Goal: Transaction & Acquisition: Obtain resource

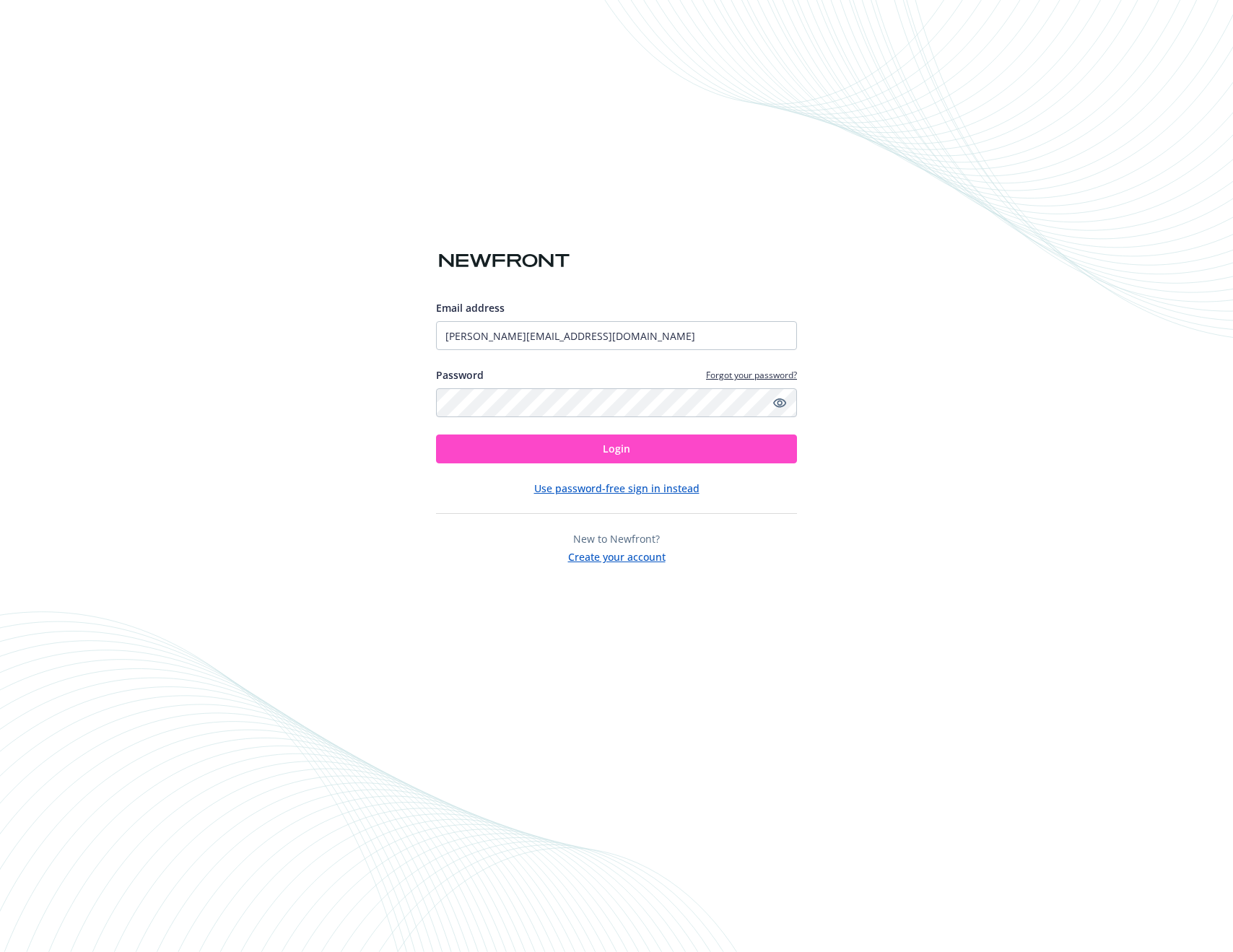
drag, startPoint x: 569, startPoint y: 370, endPoint x: 595, endPoint y: 460, distance: 93.7
click at [595, 460] on button "Login" at bounding box center [616, 449] width 361 height 29
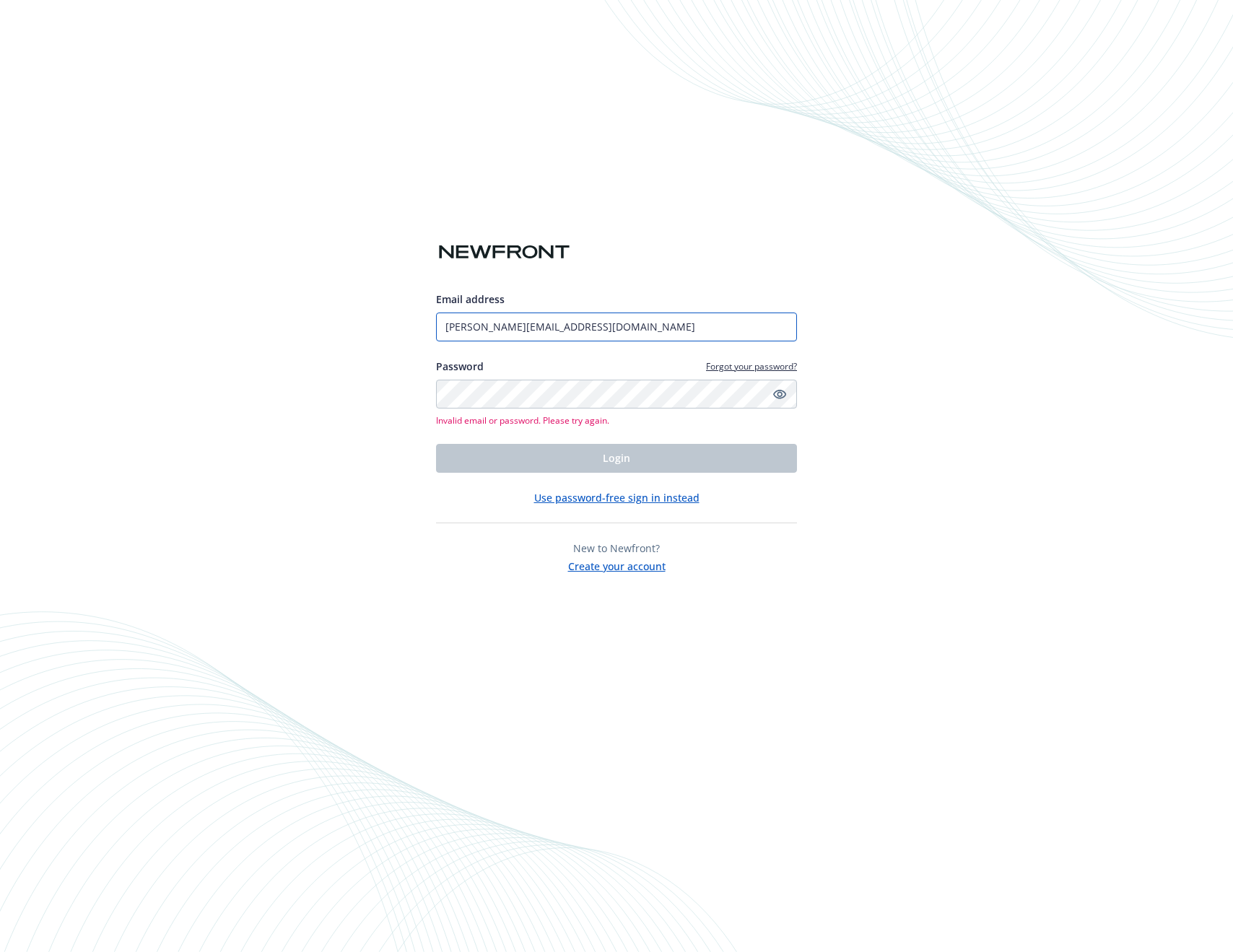
click at [595, 324] on input "[PERSON_NAME][EMAIL_ADDRESS][DOMAIN_NAME]" at bounding box center [616, 327] width 361 height 29
click at [515, 330] on input "harrison@withprimer.com" at bounding box center [616, 327] width 361 height 29
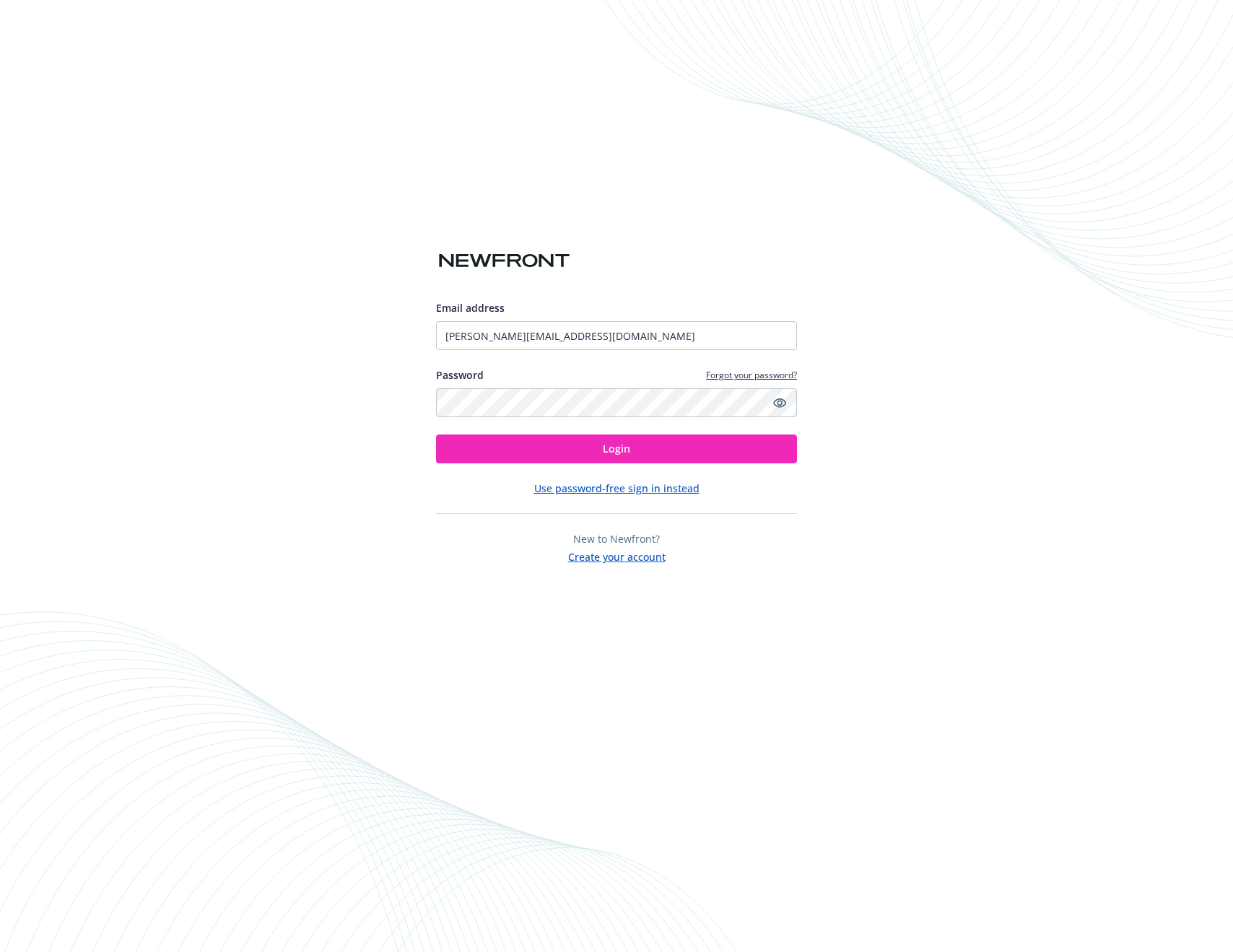
type input "[PERSON_NAME][EMAIL_ADDRESS][DOMAIN_NAME]"
click at [596, 445] on button "Login" at bounding box center [616, 449] width 361 height 29
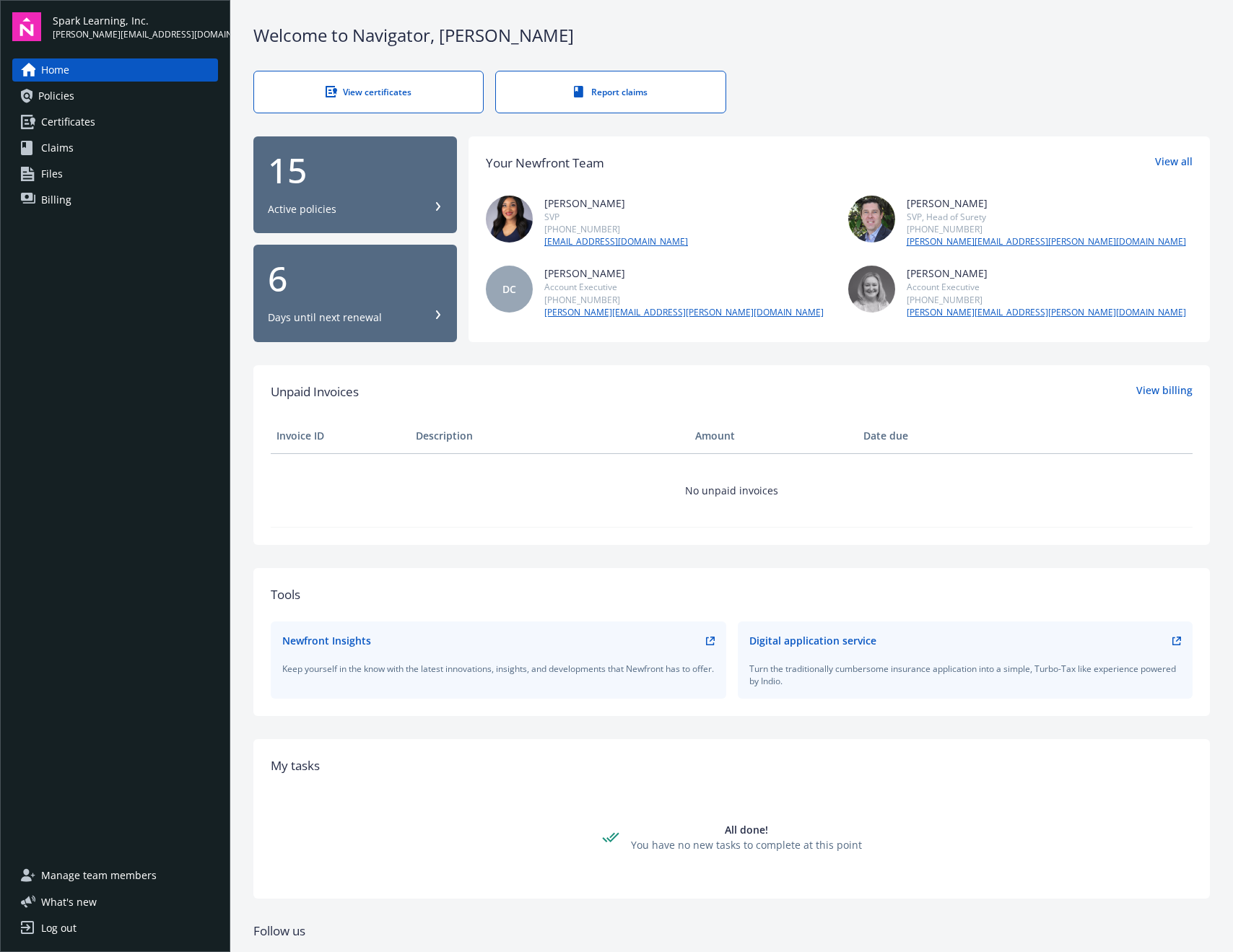
click at [91, 116] on span "Certificates" at bounding box center [67, 122] width 54 height 23
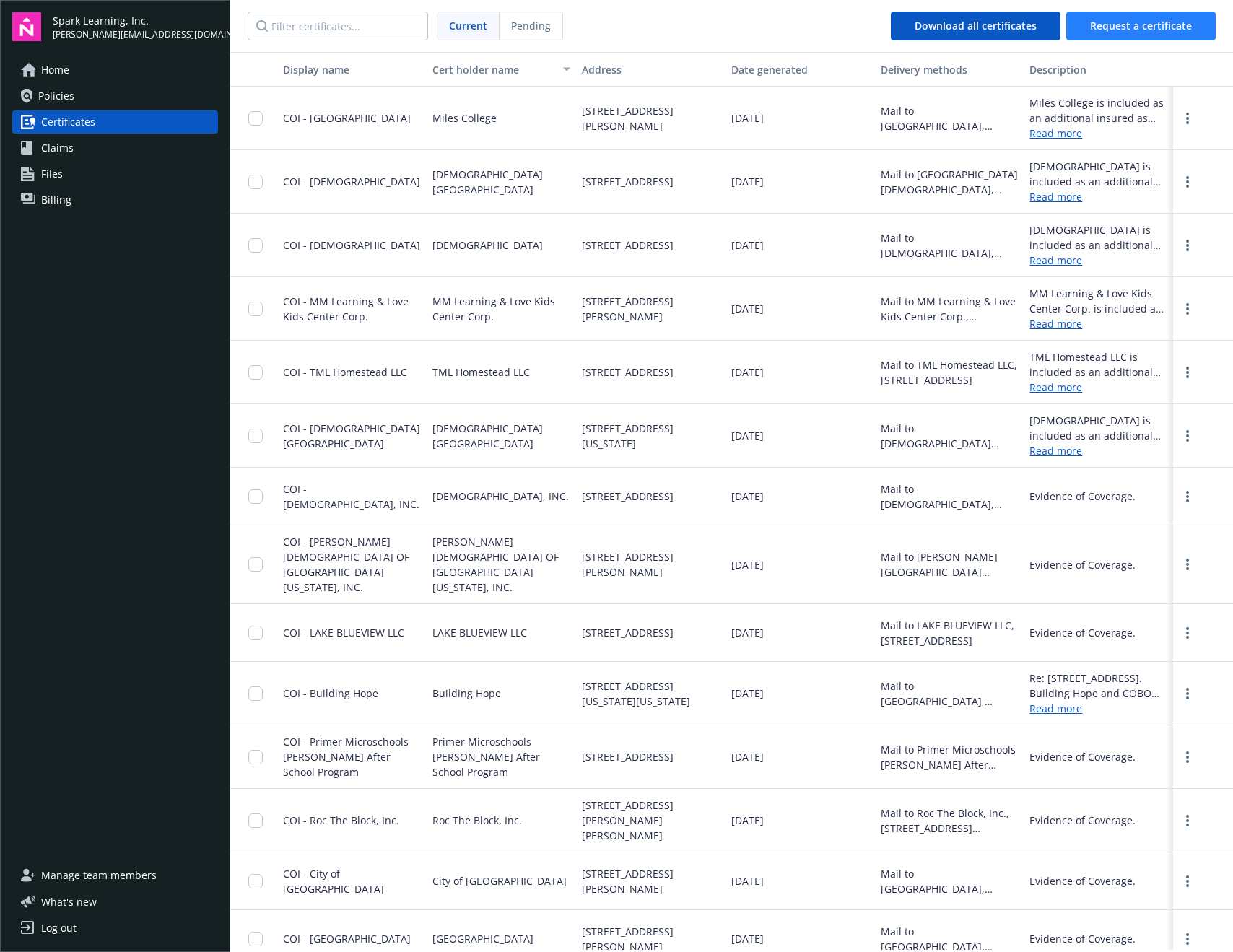
click at [1173, 32] on button "Request a certificate" at bounding box center [1141, 26] width 149 height 29
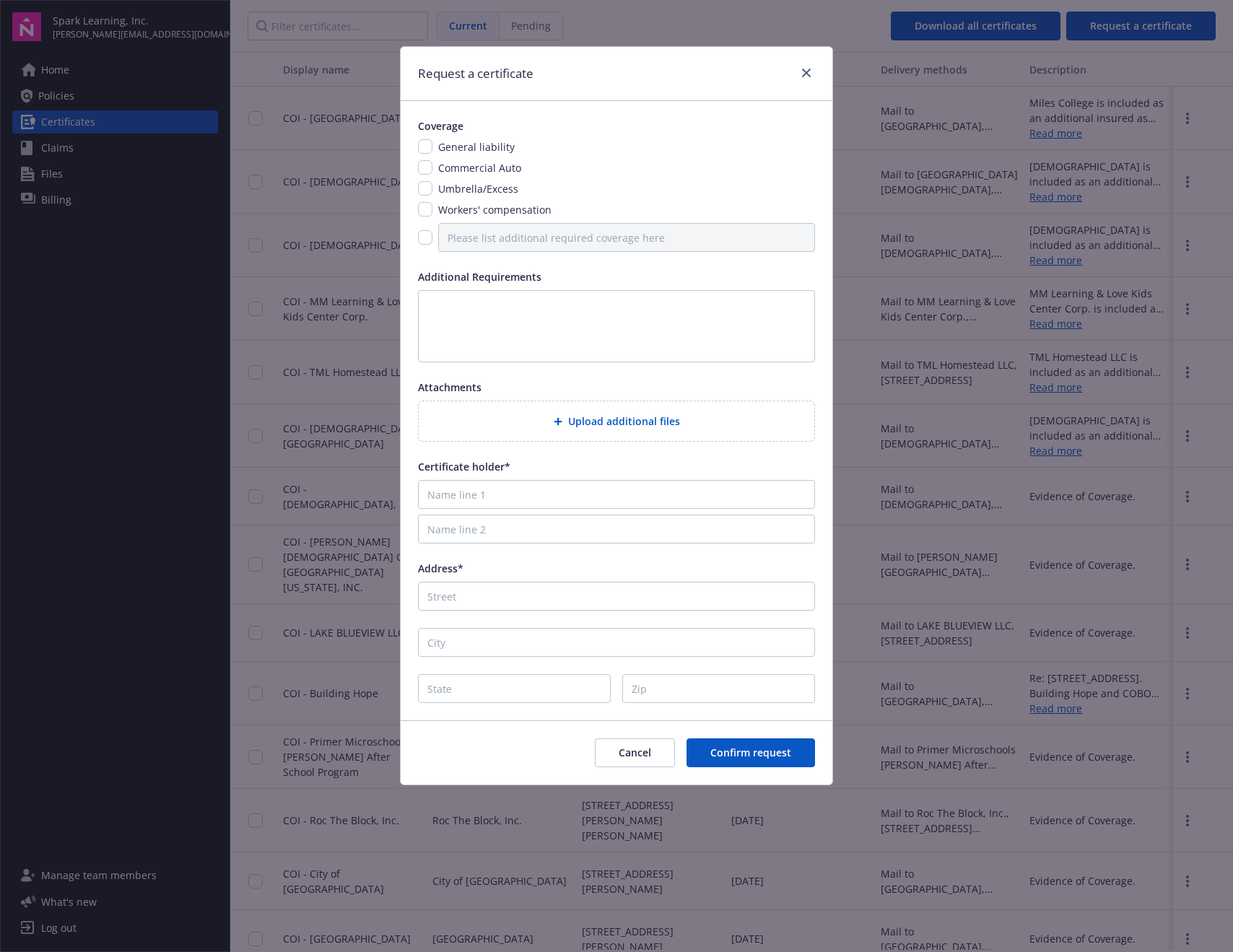
click at [431, 150] on div "General liability" at bounding box center [616, 146] width 397 height 15
drag, startPoint x: 422, startPoint y: 150, endPoint x: 426, endPoint y: 169, distance: 19.4
click at [422, 151] on input "checkbox" at bounding box center [425, 146] width 14 height 14
checkbox input "true"
click at [427, 186] on input "checkbox" at bounding box center [425, 188] width 14 height 14
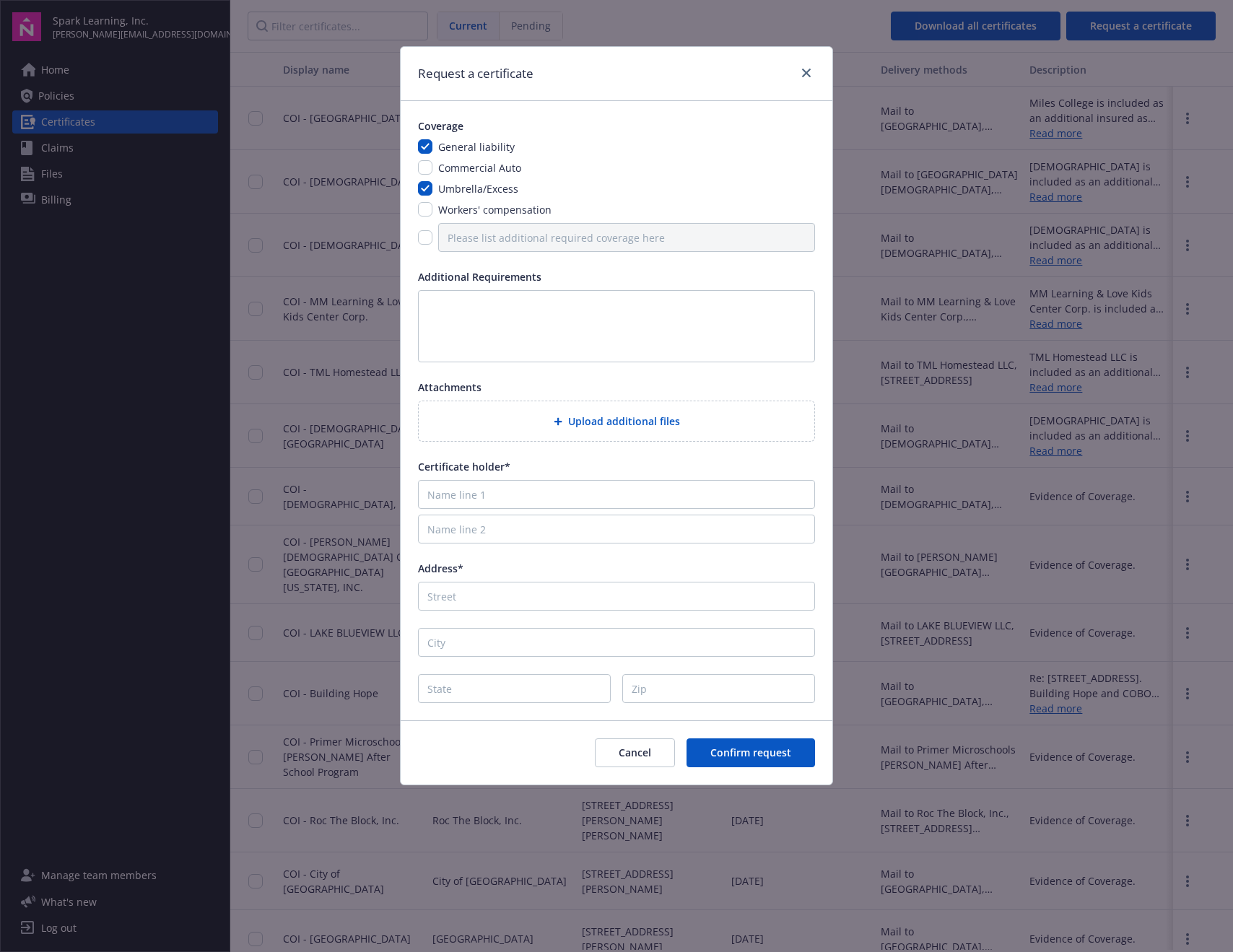
checkbox input "true"
click at [479, 306] on textarea at bounding box center [616, 326] width 397 height 72
click at [482, 313] on textarea at bounding box center [616, 326] width 397 height 72
paste textarea "Building Hope Impact Fund"
click at [606, 310] on textarea "Please list Building Hope Impact Fund as an additional insured." at bounding box center [616, 326] width 397 height 72
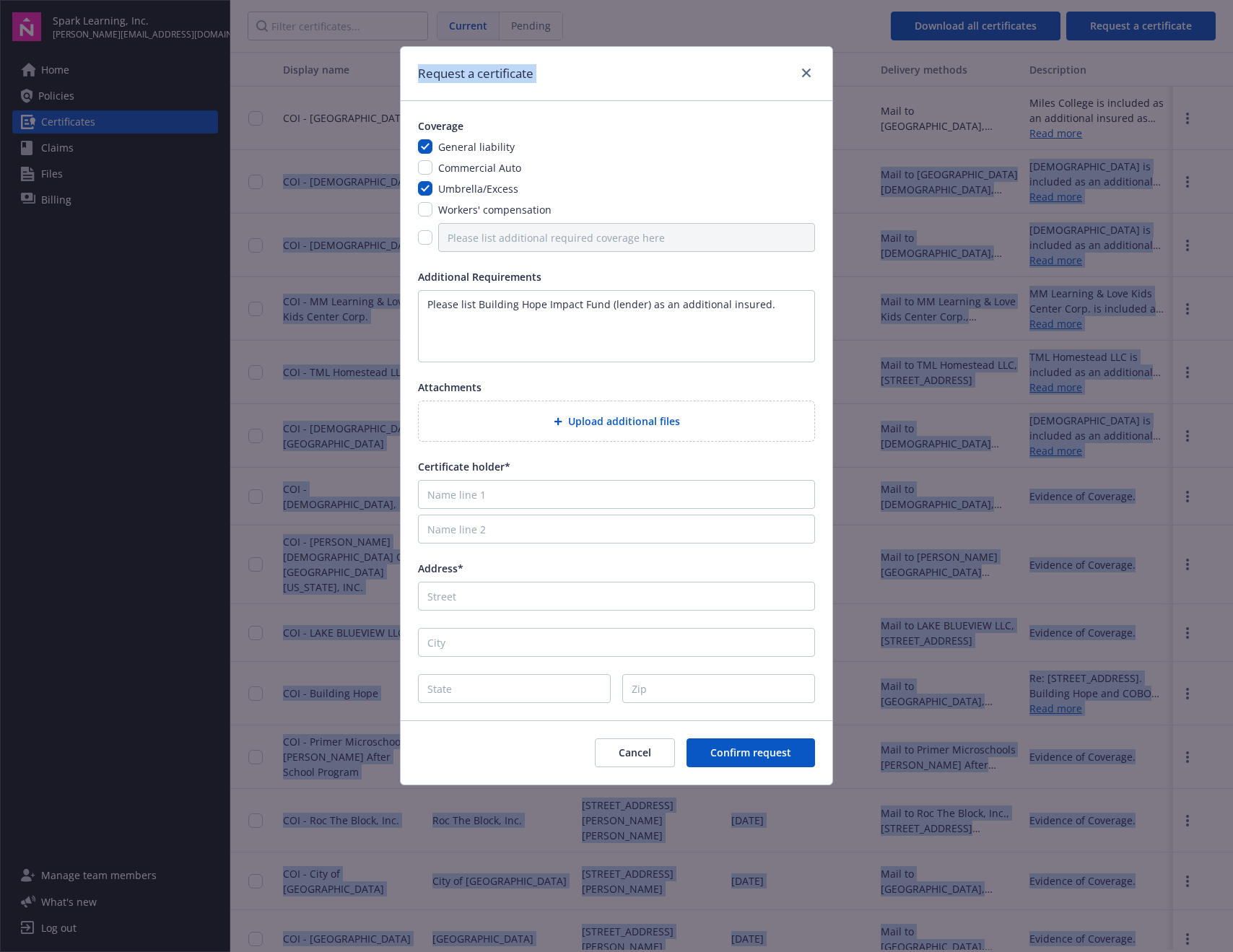
drag, startPoint x: 761, startPoint y: 79, endPoint x: 1629, endPoint y: 101, distance: 868.3
click at [1232, 101] on html "Spark Learning, Inc. harrison@primer.com Home Policies Certificates Claims File…" at bounding box center [616, 476] width 1233 height 952
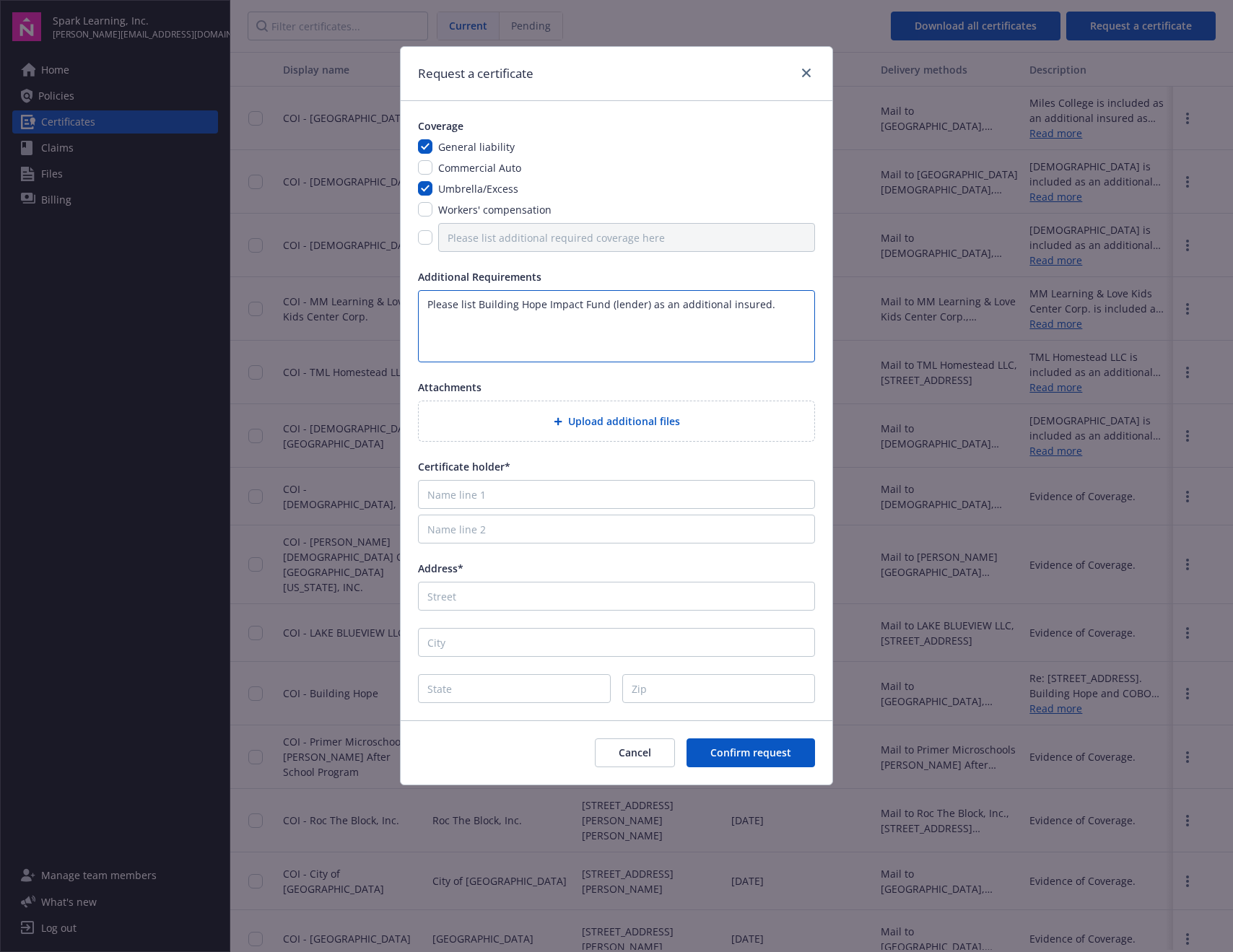
click at [507, 342] on textarea "Please list Building Hope Impact Fund (lender) as an additional insured." at bounding box center [616, 326] width 397 height 72
drag, startPoint x: 795, startPoint y: 299, endPoint x: 418, endPoint y: 300, distance: 377.0
click at [418, 300] on textarea "Please list Building Hope Impact Fund (lender) as an additional insured." at bounding box center [616, 326] width 397 height 72
paste textarea "Re: [STREET_ADDRESS]. Building Hope and COBO LLC are included as an additional …"
click at [492, 336] on textarea "In additional remarks section: Re: 4217 9th Ave SW, Huntsville, AL 35805. Build…" at bounding box center [616, 326] width 397 height 72
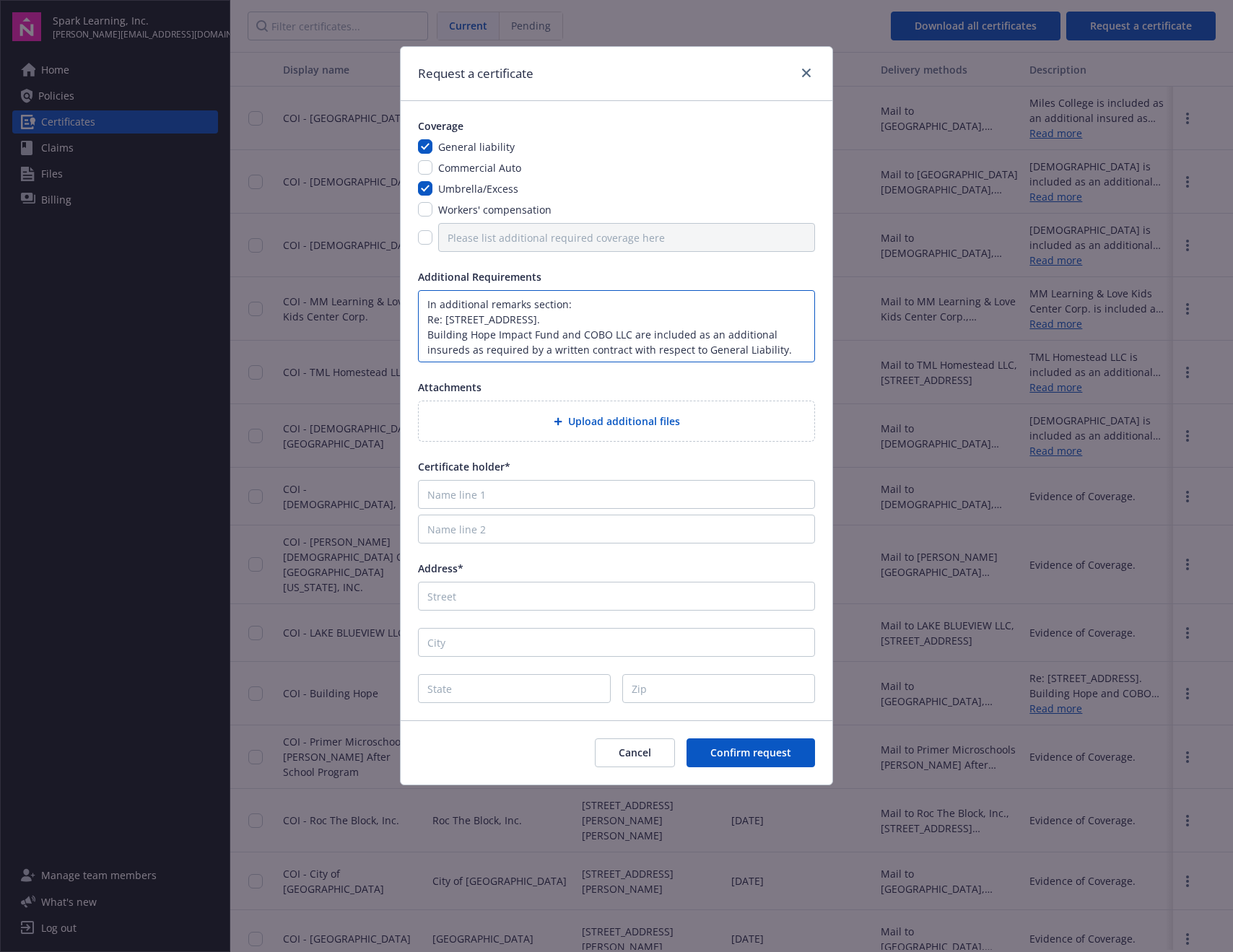
scroll to position [2, 0]
type textarea "In additional remarks section: Re: 4217 9th Ave SW, Huntsville, AL 35805. Build…"
click at [522, 499] on input "Name line 1" at bounding box center [616, 494] width 397 height 29
paste input "1730 Pennsylvania Ave NW Ste 250"
type input "1730 Pennsylvania Ave NW Ste 250"
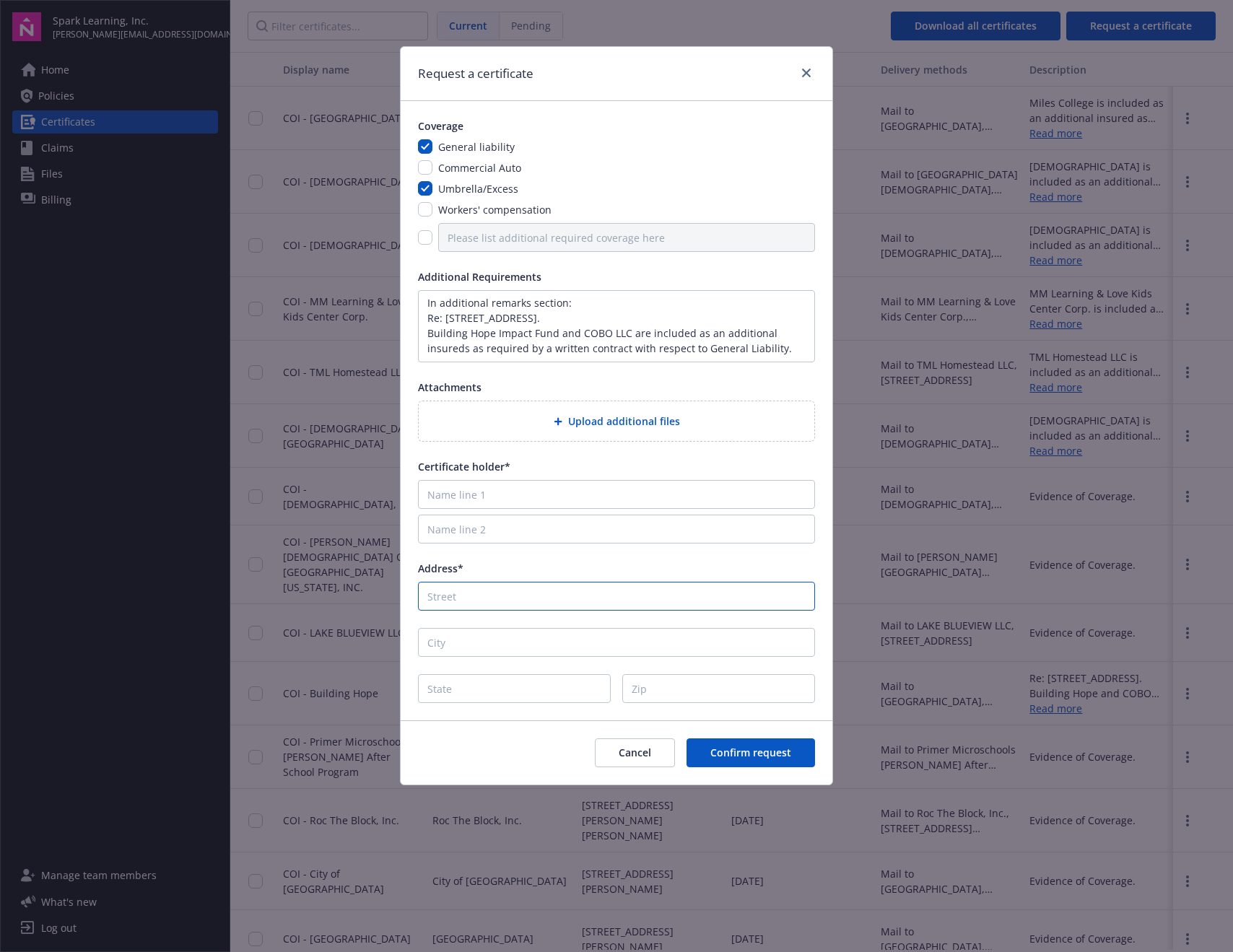
paste input "1730 Pennsylvania Ave NW Ste 250"
type input "1730 Pennsylvania Ave NW Ste 250"
type input "Washington"
type input "D.C."
type input "20006"
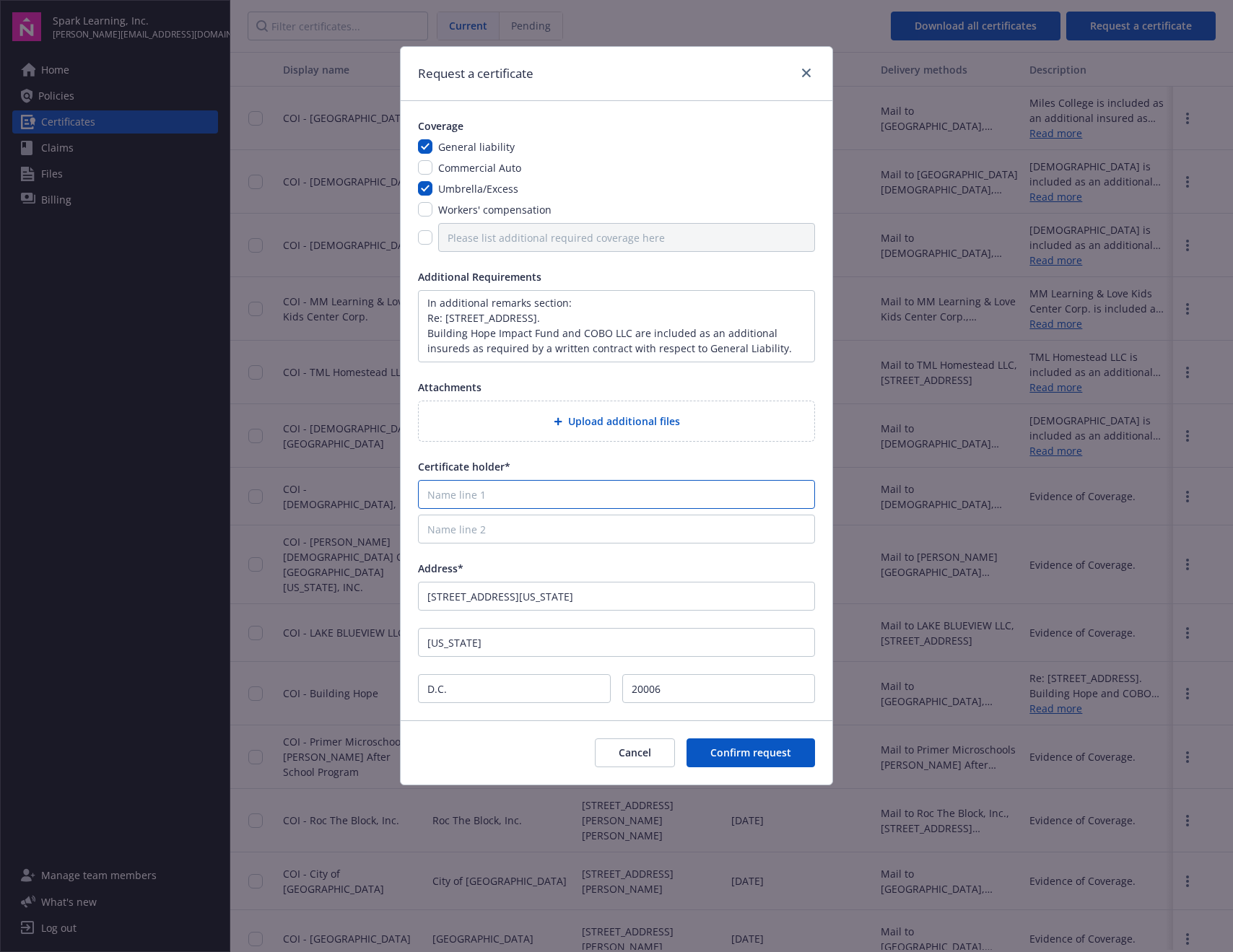
click at [567, 493] on input "Name line 1" at bounding box center [616, 494] width 397 height 29
drag, startPoint x: 633, startPoint y: 498, endPoint x: 574, endPoint y: 501, distance: 59.1
click at [574, 501] on input "The Building Hope Impact Fund & Affiliates" at bounding box center [616, 494] width 397 height 29
type input "The Building Hope Impact Fund"
click at [664, 565] on div "Address*" at bounding box center [616, 568] width 397 height 15
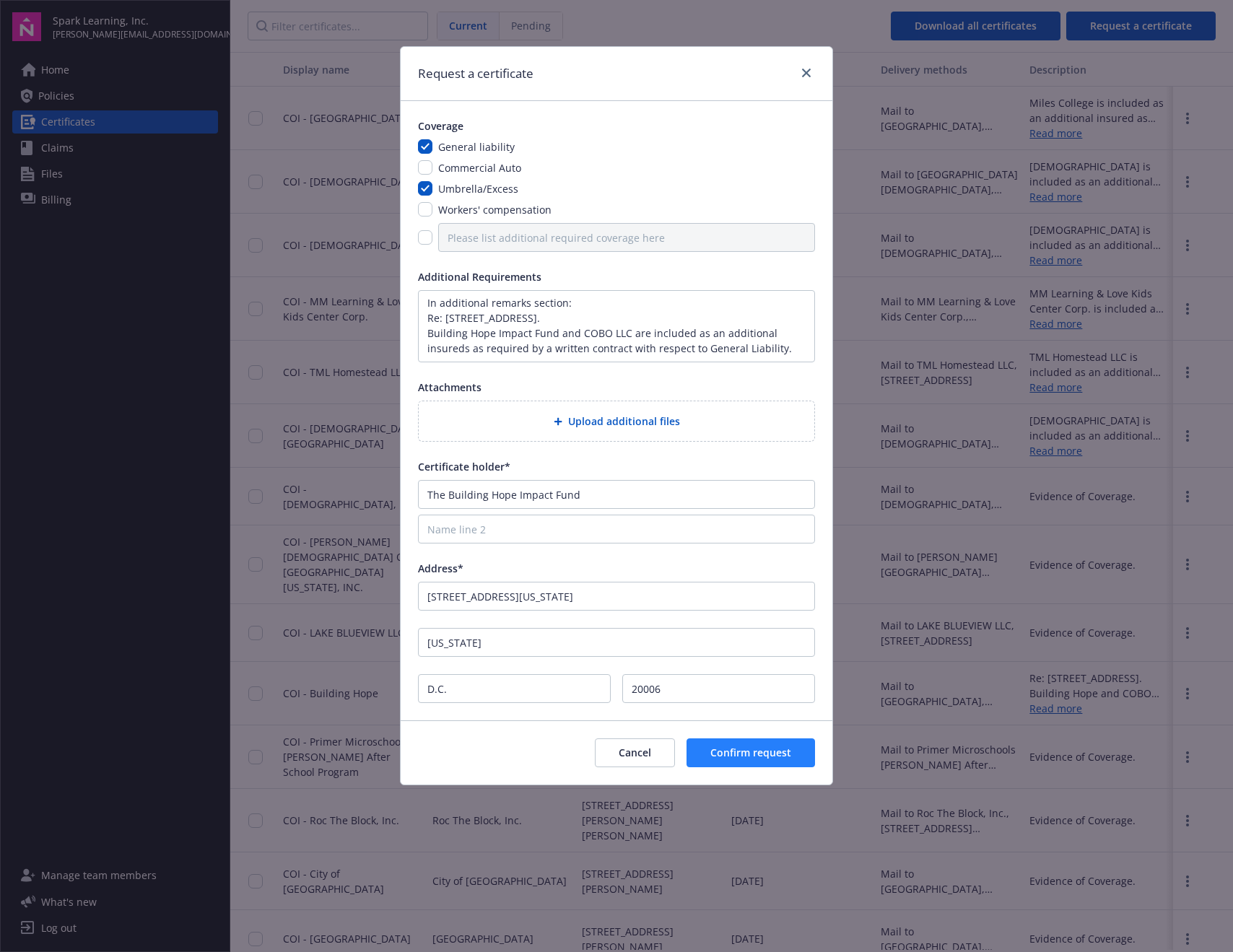
click at [735, 756] on span "Confirm request" at bounding box center [750, 751] width 81 height 13
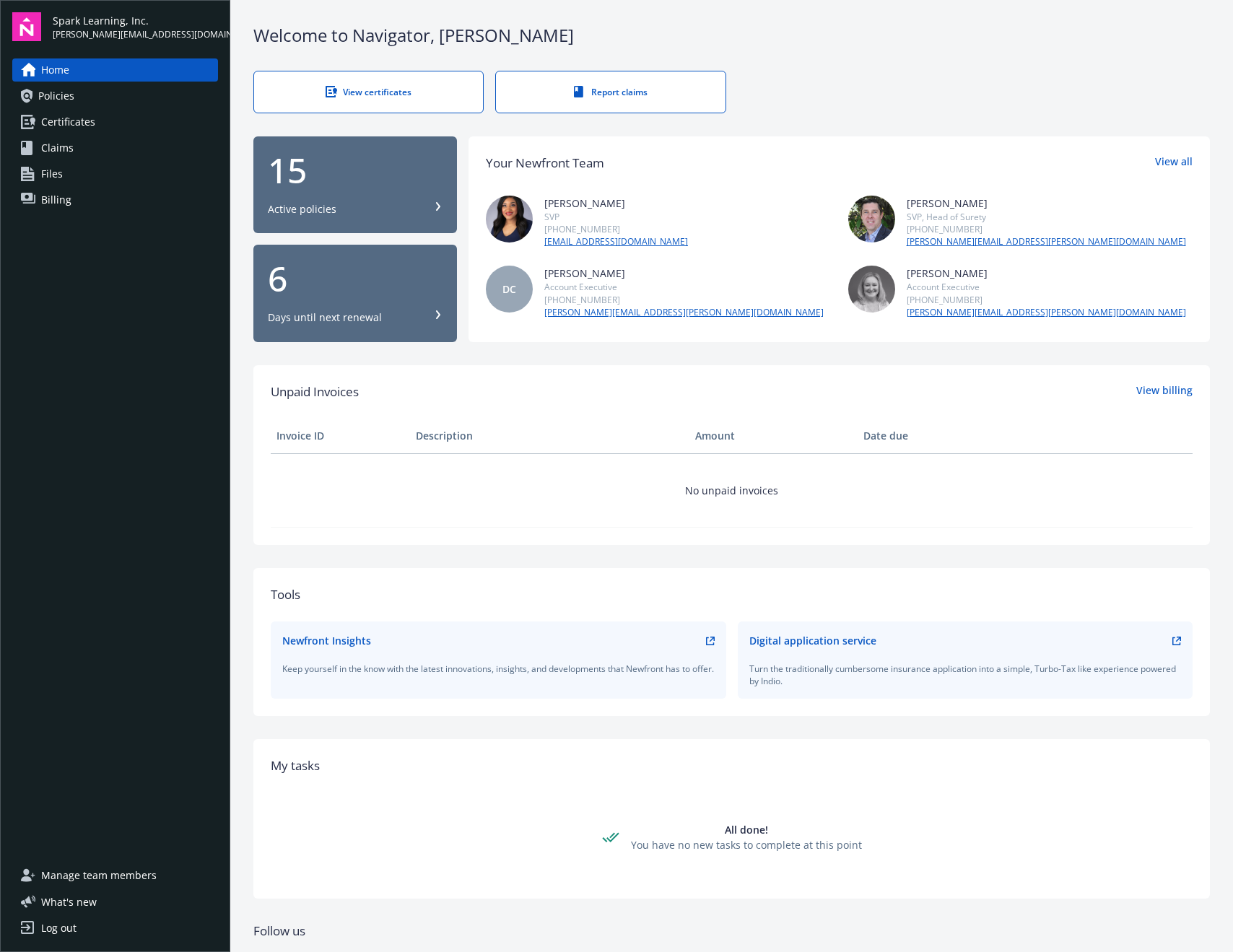
click at [94, 123] on span "Certificates" at bounding box center [67, 122] width 54 height 23
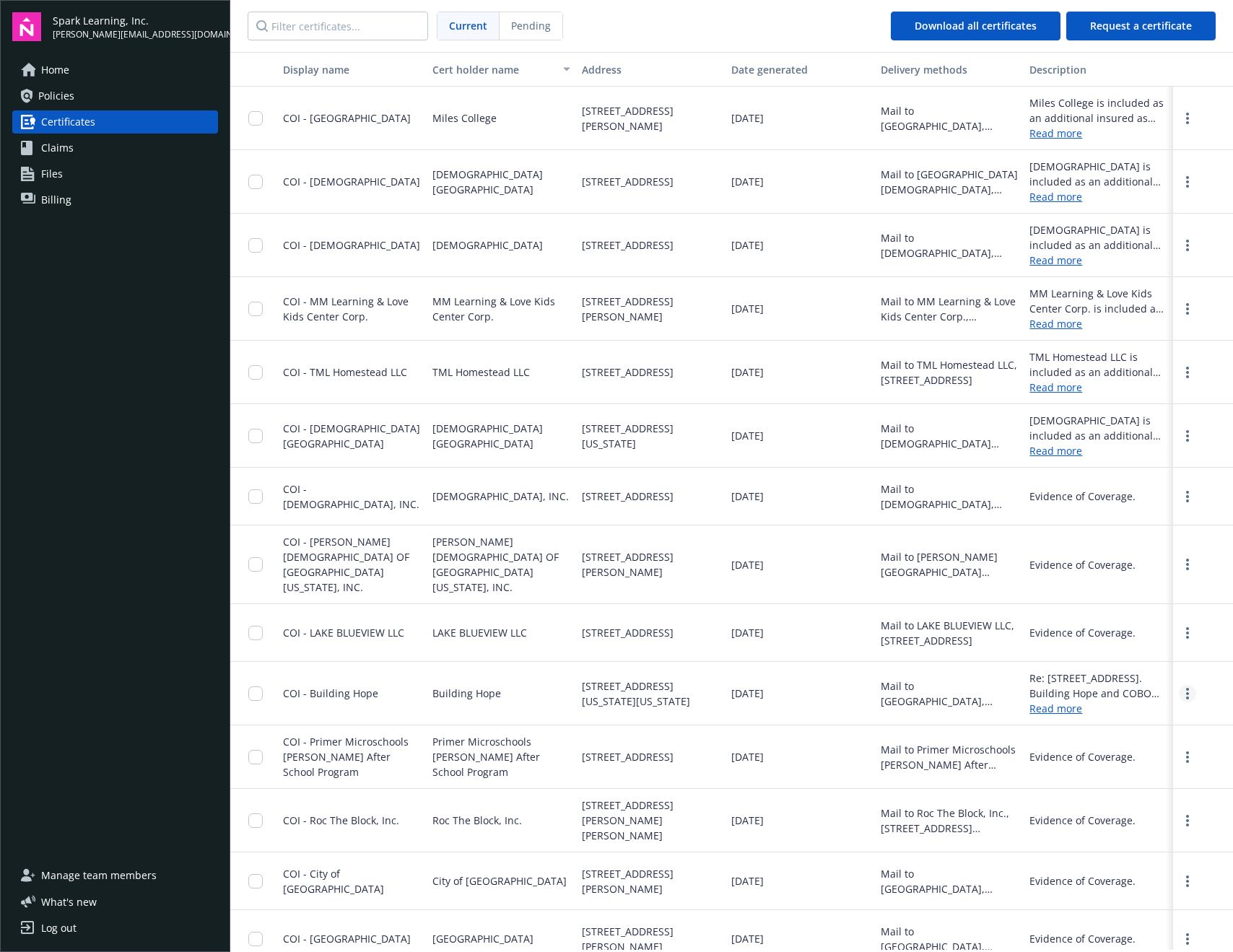
click at [1186, 695] on circle "more" at bounding box center [1187, 693] width 3 height 3
click at [1143, 726] on link "Download" at bounding box center [1149, 723] width 95 height 29
